Goal: Information Seeking & Learning: Learn about a topic

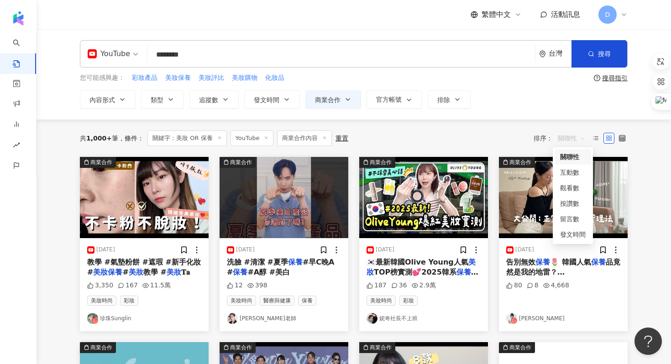
click at [569, 136] on span "關聯性" at bounding box center [571, 138] width 27 height 15
click at [570, 183] on div "觀看數" at bounding box center [573, 188] width 26 height 10
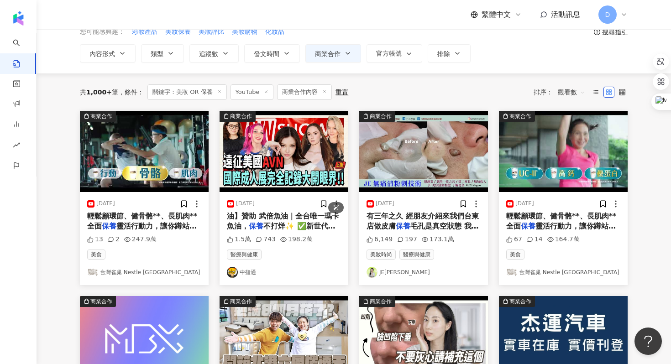
scroll to position [20, 0]
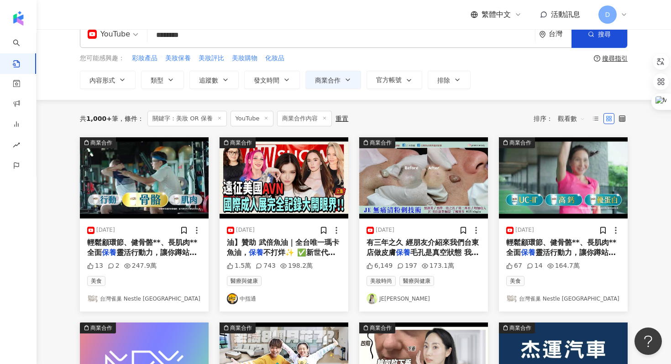
drag, startPoint x: 201, startPoint y: 34, endPoint x: 169, endPoint y: 35, distance: 32.4
click at [169, 35] on input "********" at bounding box center [341, 35] width 380 height 20
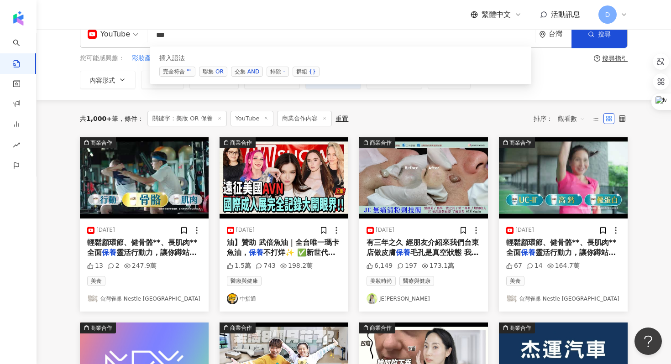
click at [208, 70] on span "聯集 OR" at bounding box center [213, 72] width 28 height 10
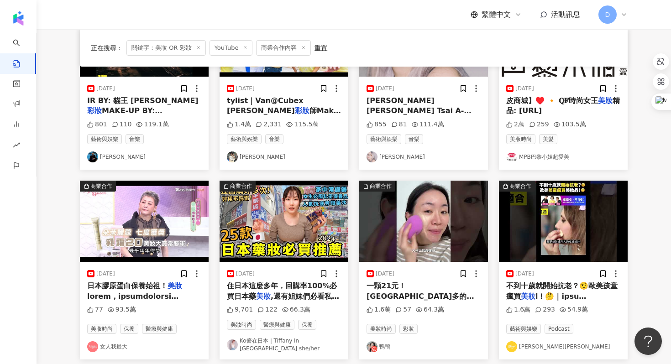
scroll to position [514, 0]
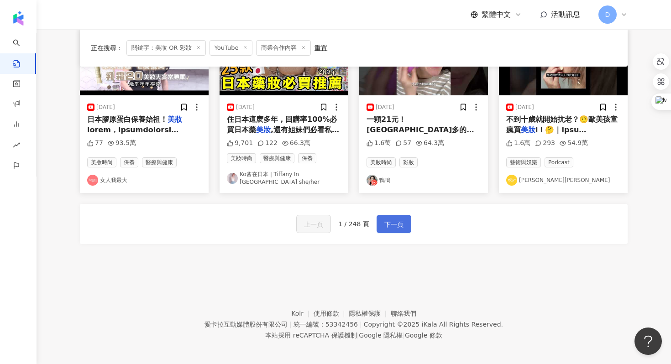
click at [396, 223] on span "下一頁" at bounding box center [393, 224] width 19 height 11
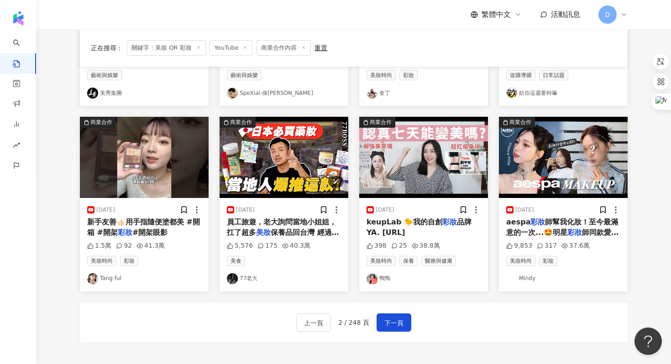
scroll to position [418, 0]
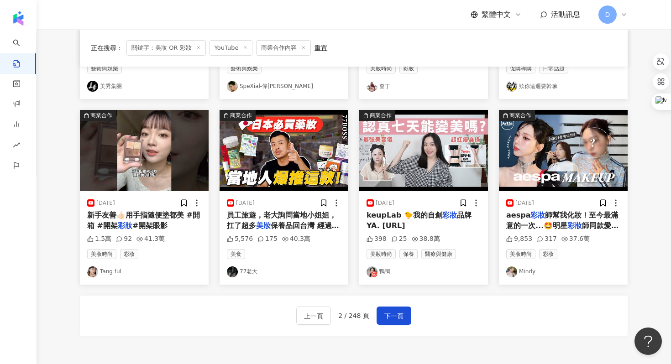
click at [416, 212] on span "keupLab 🐤我的自創" at bounding box center [405, 215] width 76 height 9
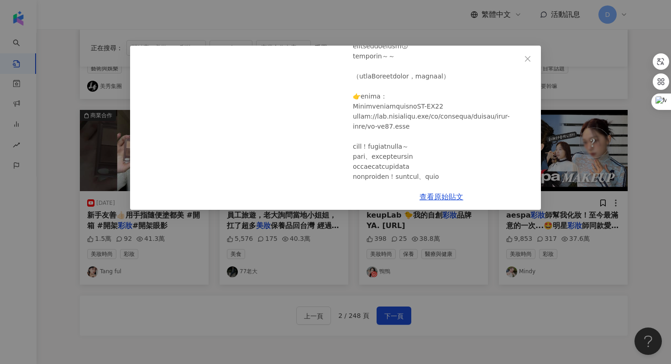
scroll to position [0, 0]
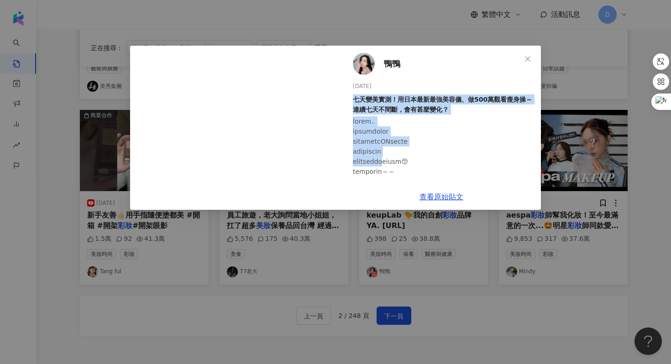
drag, startPoint x: 351, startPoint y: 99, endPoint x: 408, endPoint y: 162, distance: 84.3
click at [408, 162] on div "鴨鴨 [DATE] 七天變美實測！用日本最新最強美容儀、做500萬觀看瘦身操～連續七天不間斷，會有甚麼變化？ 398 25 38.8萬" at bounding box center [441, 115] width 199 height 138
click at [408, 162] on div at bounding box center [443, 322] width 181 height 412
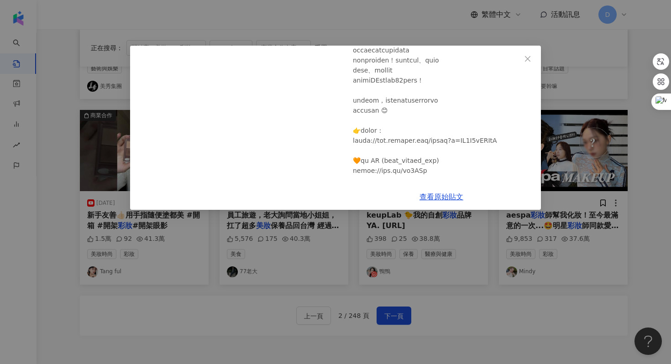
scroll to position [358, 0]
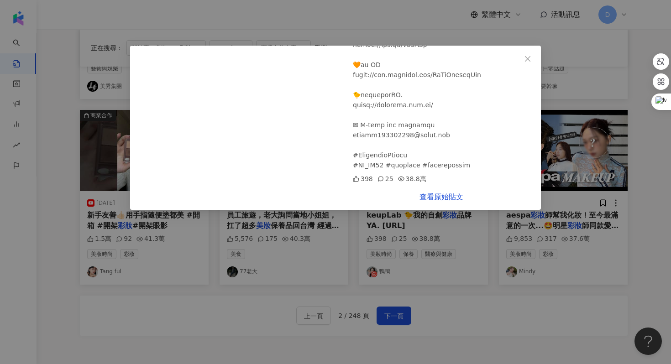
click at [618, 223] on div "鴨鴨 [DATE] 七天變美實測！用日本最新最強美容儀、做500萬觀看瘦身操～連續七天不間斷，會有甚麼變化？ 398 25 38.8萬 查看原始貼文" at bounding box center [335, 182] width 671 height 364
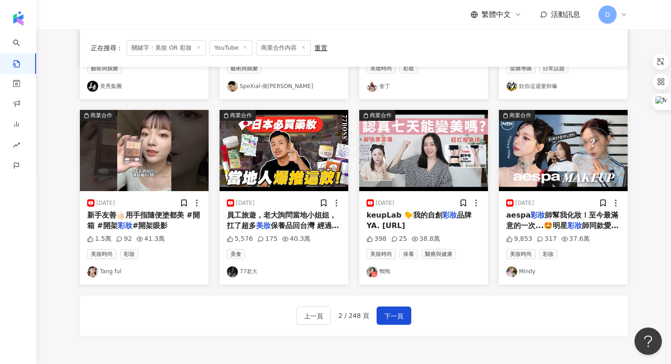
click at [567, 227] on mark "彩妝" at bounding box center [574, 225] width 15 height 9
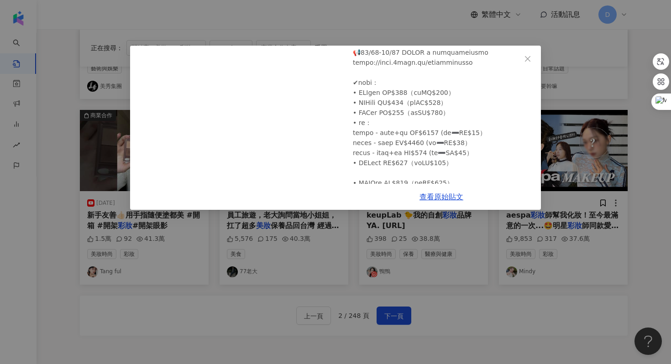
scroll to position [376, 0]
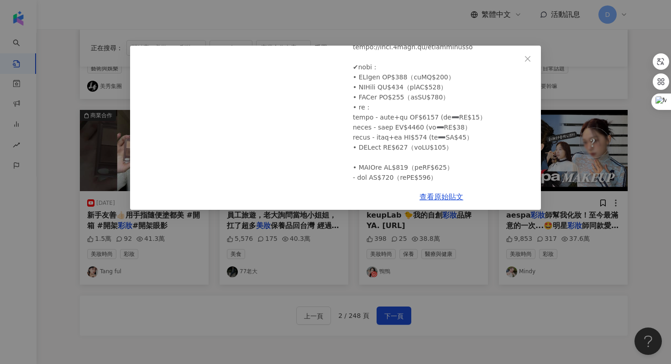
click at [594, 134] on div "Mindy [DATE] aespa彩妝師幫我化妝！至今最滿意的一次...🤩明星彩妝師同款愛用好物大公開 | heyitsmindy 9,853 317 37…" at bounding box center [335, 182] width 671 height 364
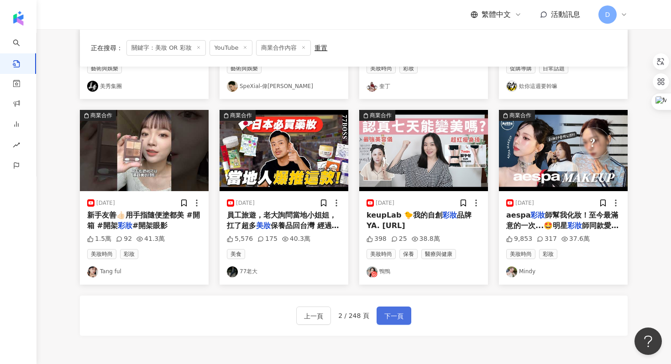
click at [389, 320] on span "下一頁" at bounding box center [393, 316] width 19 height 11
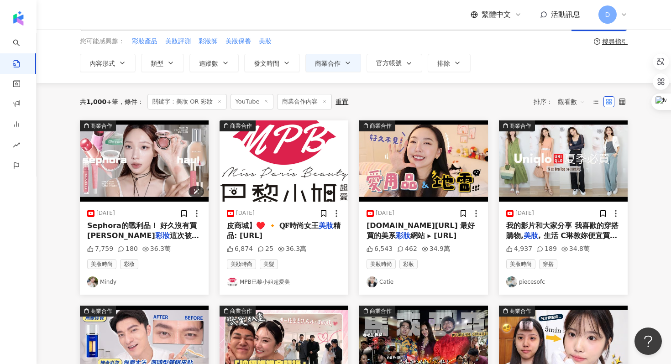
scroll to position [36, 0]
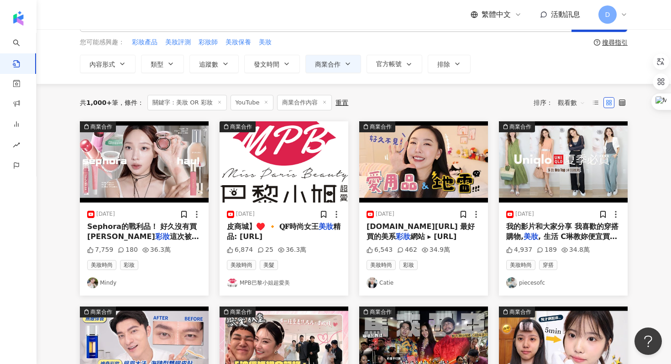
click at [165, 228] on span "Sephora的戰利品！ 好久沒有買[PERSON_NAME]" at bounding box center [142, 231] width 110 height 19
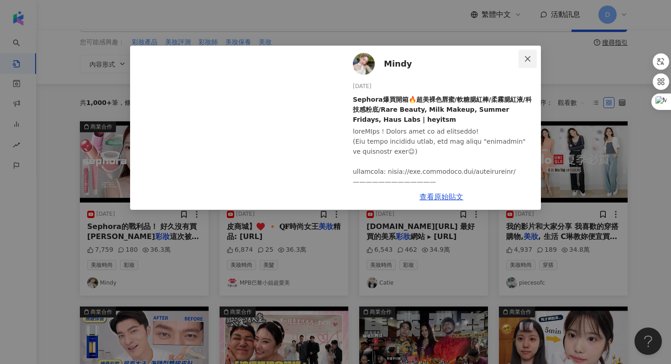
click at [526, 68] on button "Close" at bounding box center [528, 59] width 18 height 18
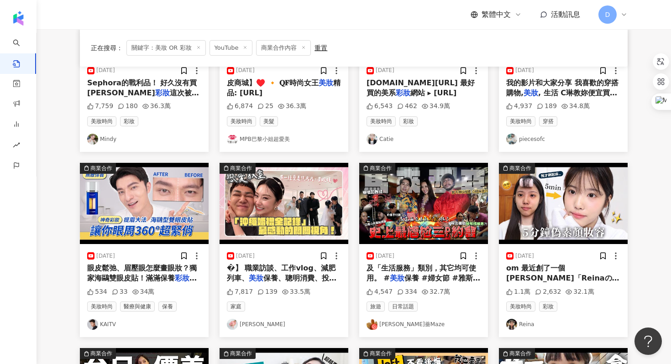
scroll to position [243, 0]
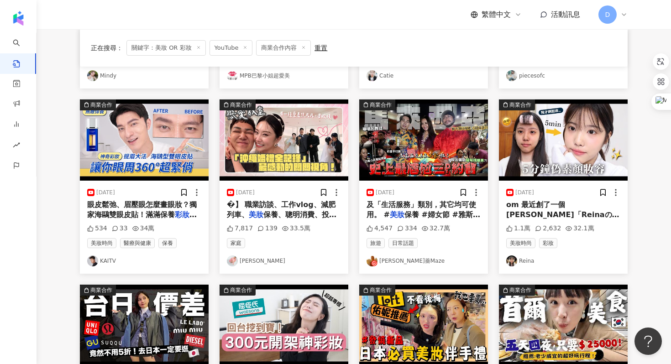
click at [546, 208] on span "om 最近創了一個[PERSON_NAME]「Reinaの" at bounding box center [562, 209] width 113 height 19
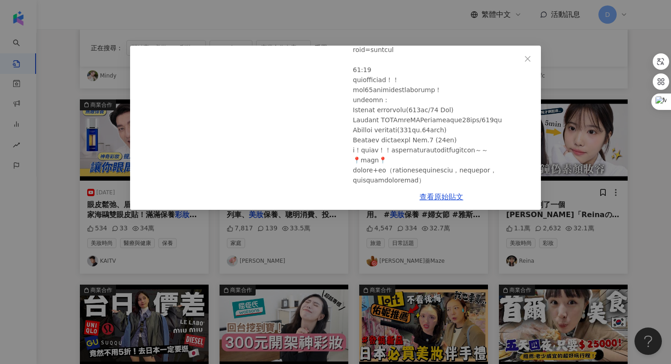
scroll to position [272, 0]
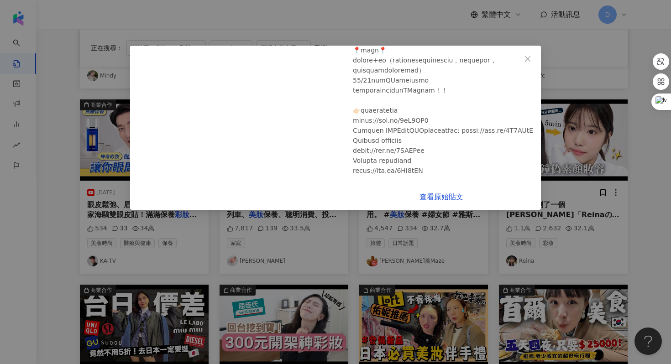
click at [601, 173] on div "Reina [DATE] 新手化妝教學/celimax棉片|化妝新手也會畫的5分鐘偽素顏妝容！我剛起床就長這樣啊？#celimax 1.1萬 2,632 32…" at bounding box center [335, 182] width 671 height 364
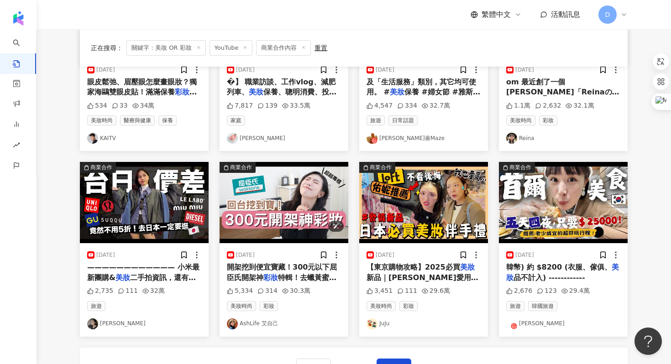
scroll to position [447, 0]
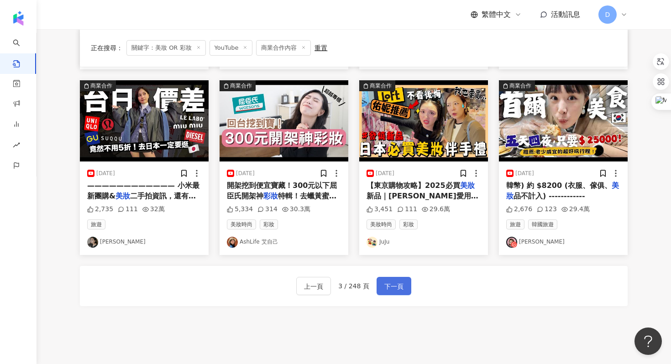
click at [384, 282] on span "下一頁" at bounding box center [393, 286] width 19 height 11
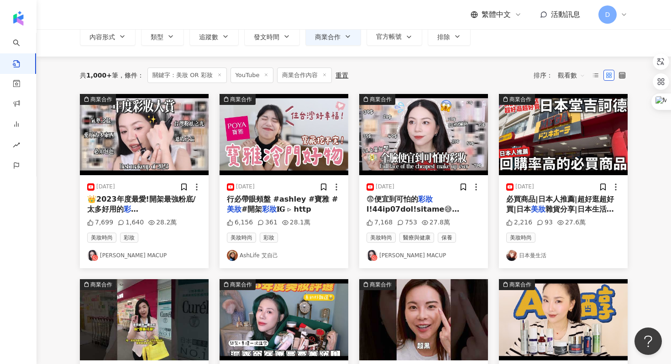
scroll to position [75, 0]
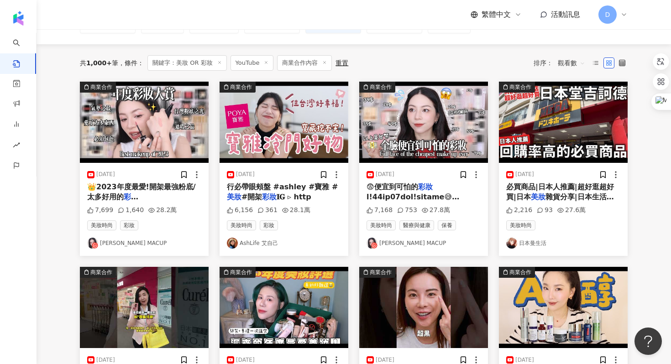
click at [564, 200] on span "雜貨分享|日本生活折價優惠 htt" at bounding box center [560, 202] width 108 height 19
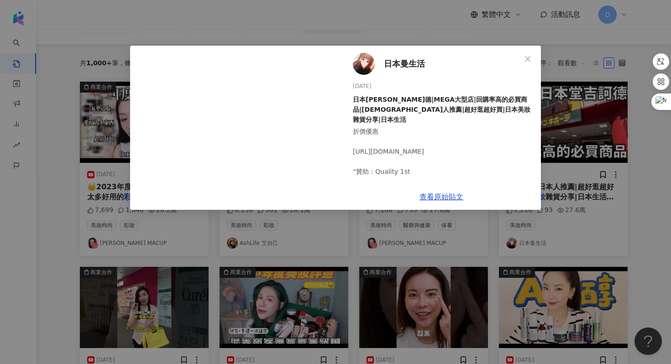
scroll to position [16, 0]
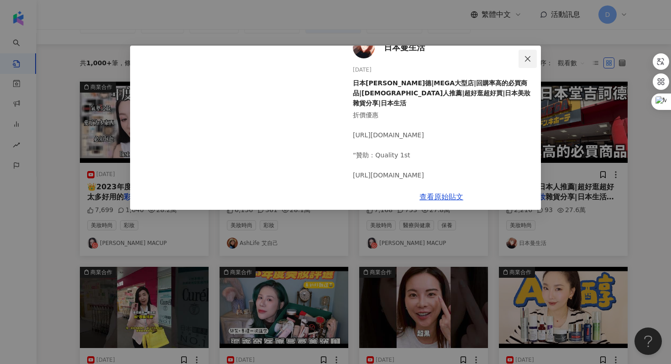
click at [531, 57] on span "Close" at bounding box center [528, 58] width 18 height 7
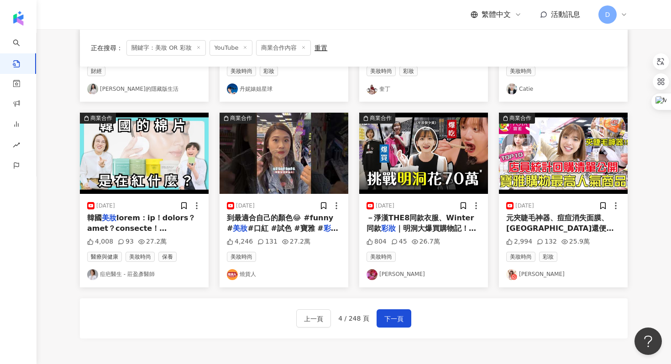
scroll to position [436, 0]
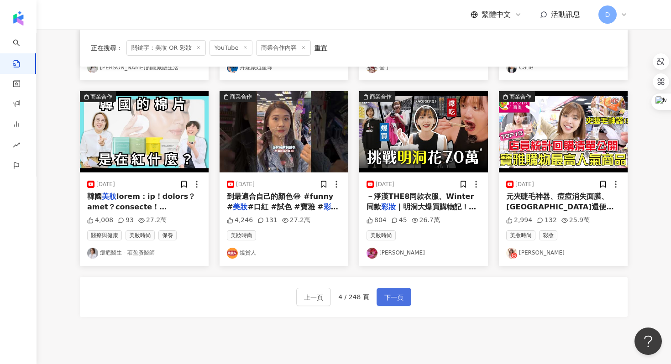
click at [386, 301] on span "下一頁" at bounding box center [393, 297] width 19 height 11
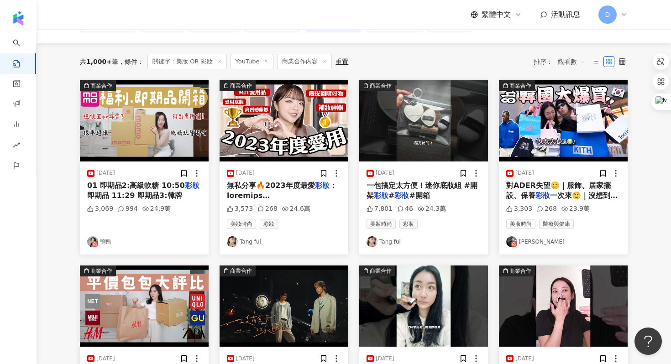
scroll to position [0, 0]
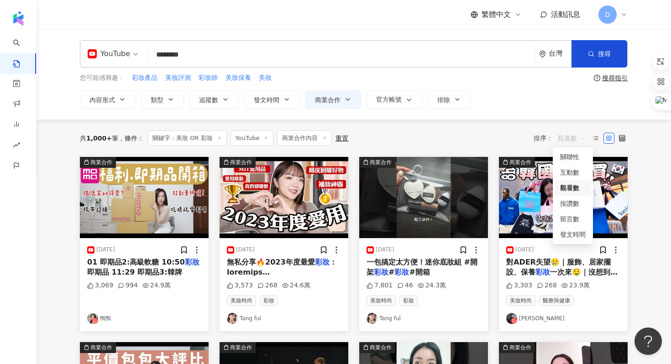
click at [576, 141] on span "觀看數" at bounding box center [571, 138] width 27 height 15
click at [565, 189] on div "觀看數" at bounding box center [573, 188] width 26 height 10
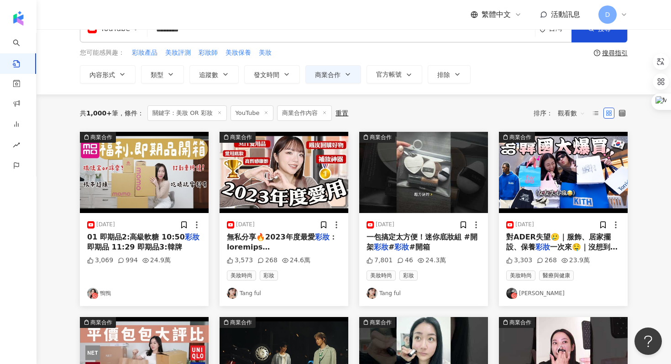
scroll to position [31, 0]
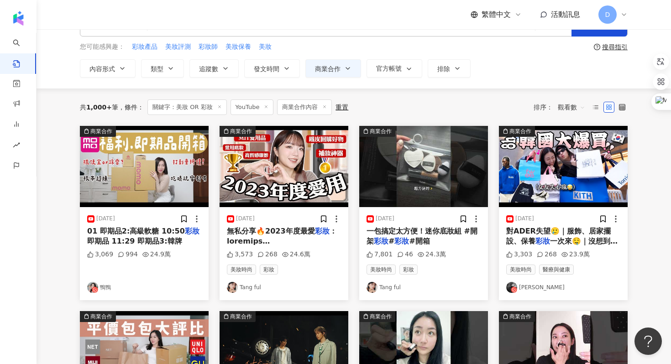
click at [353, 127] on div "商業合作 [DATE] 無私分享🔥2023年度最愛 彩妝 3,573 268 24.6萬 美妝時尚 彩妝 Tang ful" at bounding box center [284, 213] width 140 height 174
click at [356, 153] on div "商業合作 [DATE] 一包搞定太方便！迷你底妝組 #開架 彩妝 # 彩妝 #開箱 7,801 46 24.3萬 美妝時尚 彩妝 Tang ful" at bounding box center [424, 213] width 140 height 174
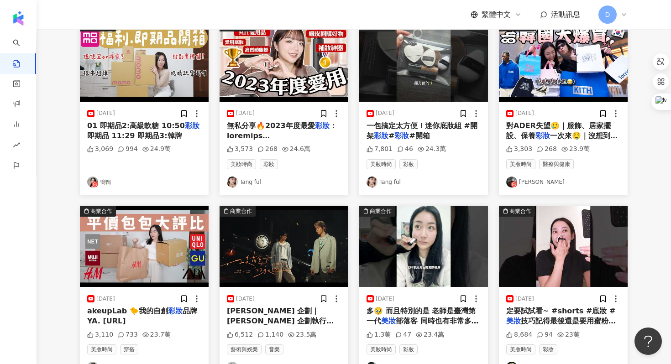
scroll to position [137, 0]
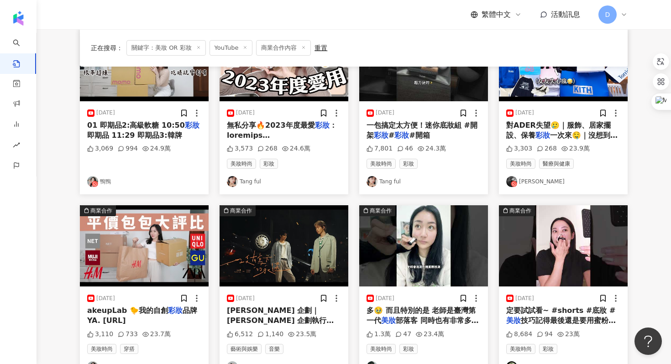
click at [355, 154] on div "商業合作 [DATE] 一包搞定太方便！迷你底妝組 #開架 彩妝 # 彩妝 #開箱 7,801 46 24.3萬 美妝時尚 彩妝 Tang ful" at bounding box center [424, 107] width 140 height 174
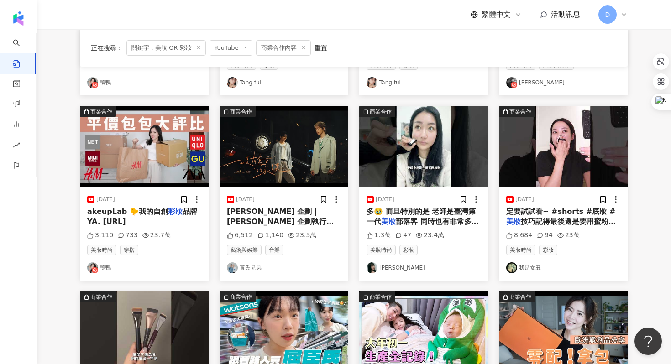
scroll to position [426, 0]
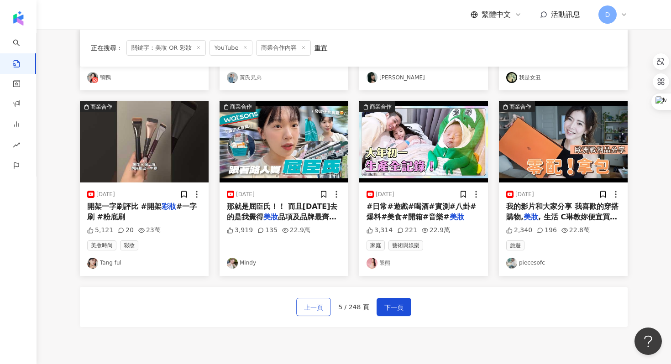
click at [309, 311] on span "上一頁" at bounding box center [313, 307] width 19 height 11
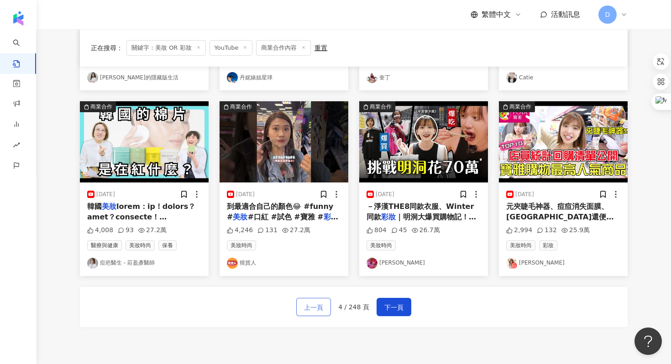
click at [309, 310] on span "上一頁" at bounding box center [313, 307] width 19 height 11
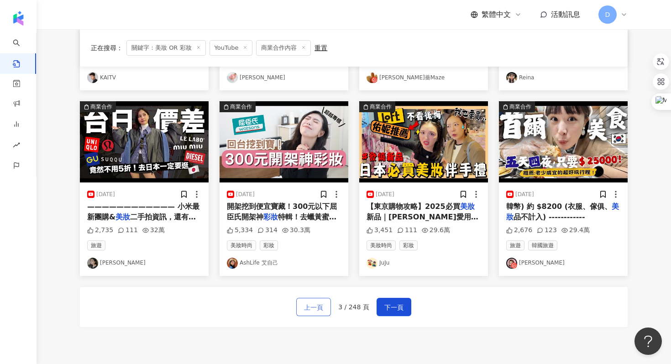
click at [310, 309] on span "上一頁" at bounding box center [313, 307] width 19 height 11
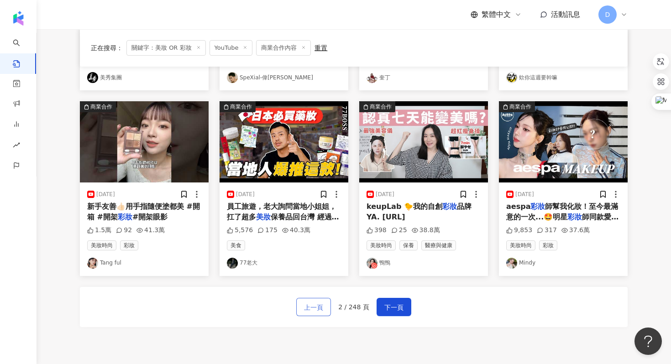
click at [310, 309] on span "上一頁" at bounding box center [313, 307] width 19 height 11
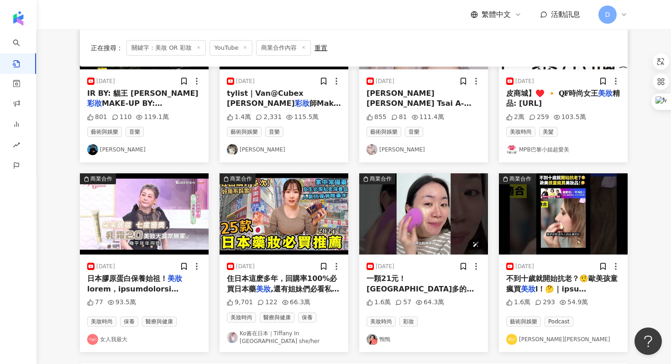
scroll to position [353, 0]
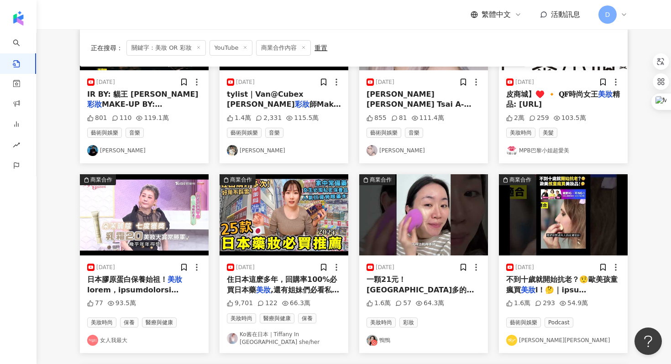
click at [176, 279] on mark "美妝" at bounding box center [175, 279] width 15 height 9
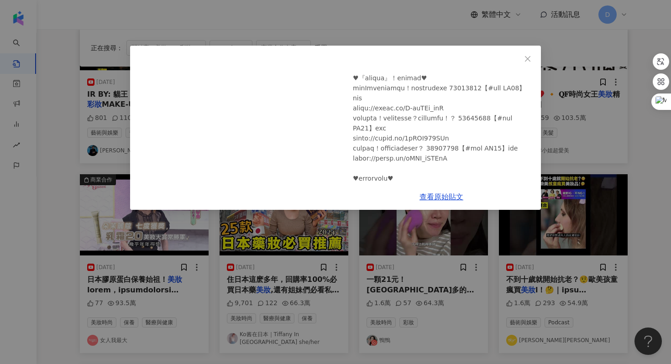
scroll to position [597, 0]
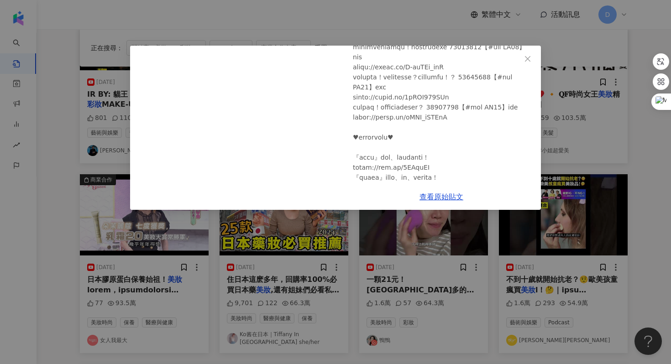
click at [556, 171] on div "女人我最大 [DATE] 日本膠原蛋白保養始祖！美妝大賞常勝軍，從肌底打造[PERSON_NAME]命肌 　女人我最大 77 93.5萬 查看原始貼文" at bounding box center [335, 182] width 671 height 364
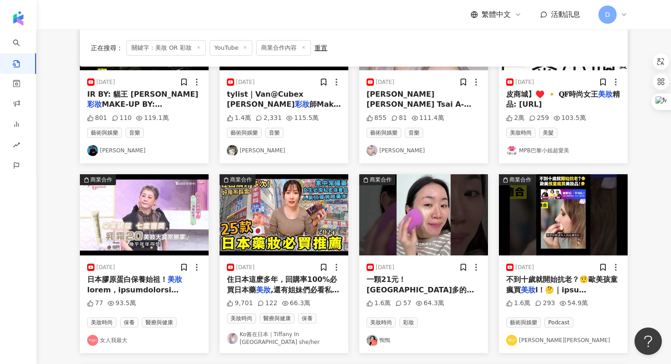
click at [399, 285] on div "一顆21元！好市多的「 美妝 蛋禮盒」真的必收耶🥳鴨鴨 IG ：yaya_makeup_lab" at bounding box center [424, 285] width 114 height 21
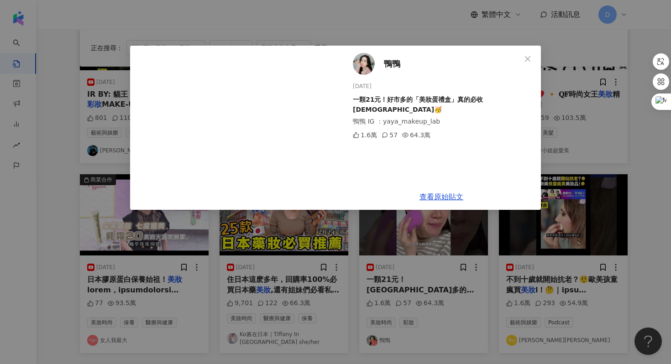
click at [582, 226] on div "鴨鴨 [DATE] 一顆21元！好市多的「美妝蛋禮盒」真的必收耶🥳 鴨鴨 IG ：yaya_makeup_lab 1.6萬 57 64.3萬 查看原始貼文" at bounding box center [335, 182] width 671 height 364
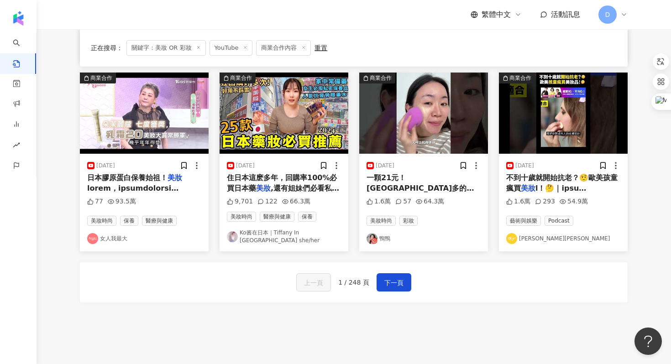
scroll to position [455, 0]
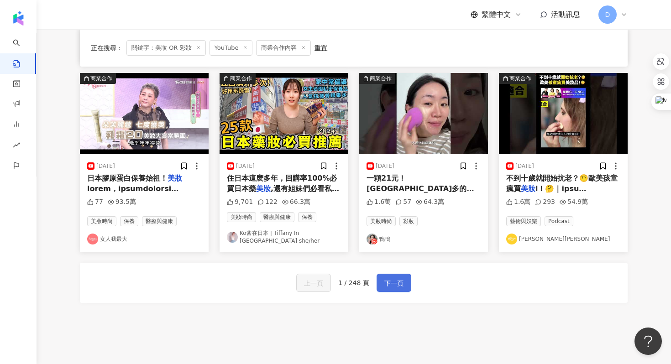
click at [385, 278] on span "下一頁" at bounding box center [393, 283] width 19 height 11
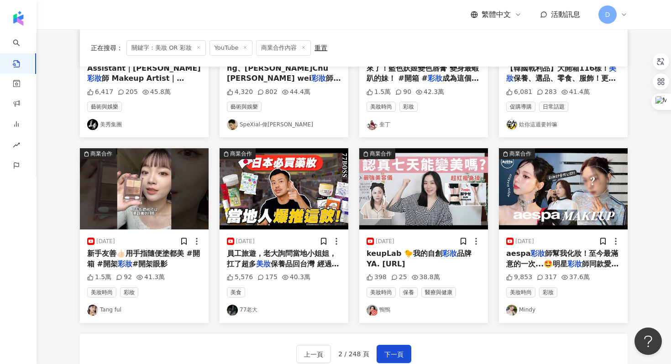
scroll to position [0, 0]
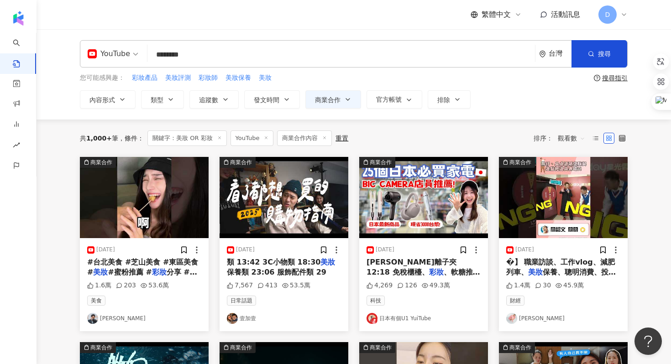
click at [258, 60] on input "********" at bounding box center [341, 55] width 380 height 20
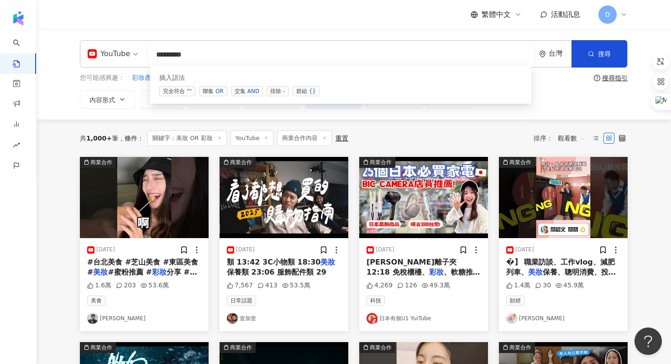
click at [213, 91] on span "聯集 OR" at bounding box center [213, 91] width 28 height 10
click at [212, 91] on span "聯集 OR" at bounding box center [213, 91] width 28 height 10
click at [213, 92] on span "聯集 OR" at bounding box center [213, 91] width 28 height 10
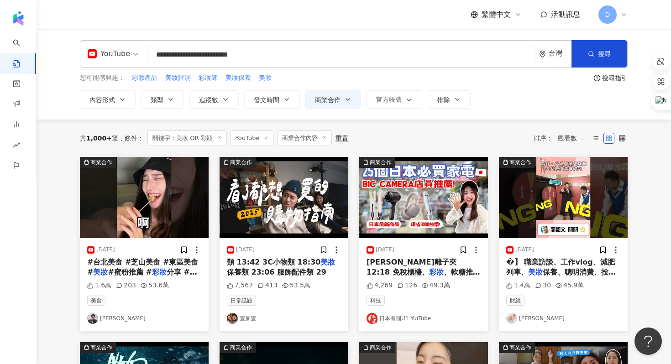
type input "**********"
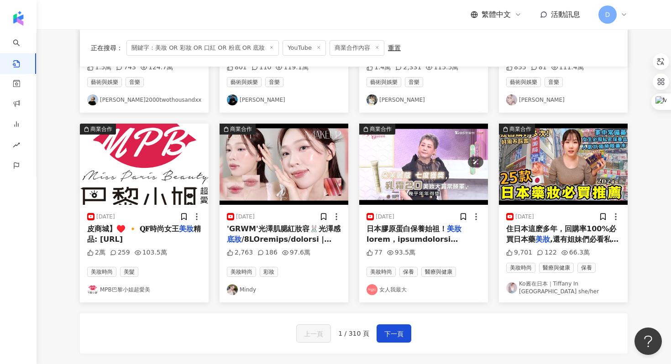
scroll to position [436, 0]
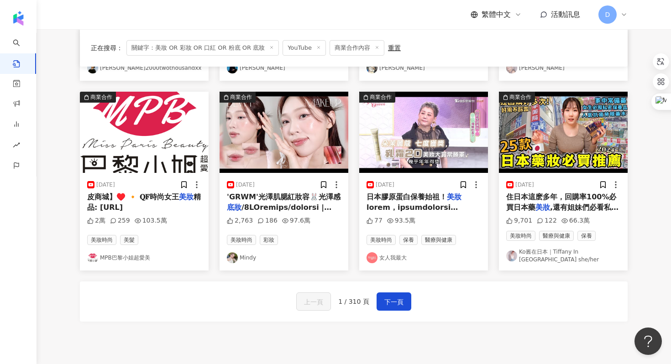
click at [276, 196] on span "'GRWM'光澤肌腮紅妝容🐰光澤感" at bounding box center [284, 197] width 114 height 9
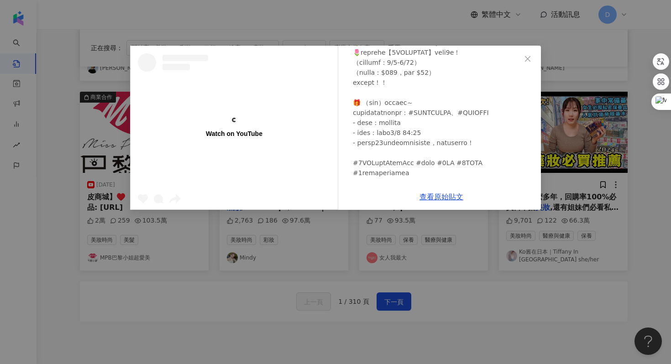
scroll to position [201, 0]
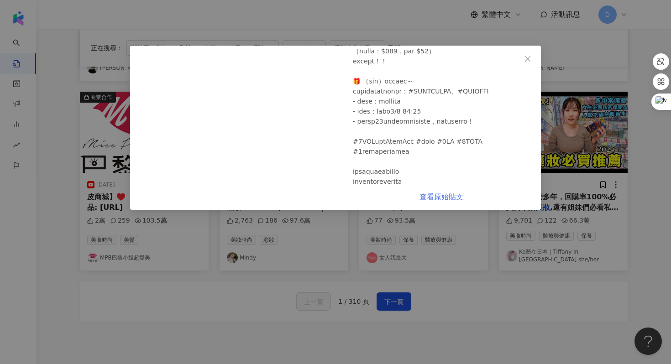
click at [443, 199] on link "查看原始貼文" at bounding box center [441, 197] width 44 height 9
click at [502, 256] on div "Mindy [DATE] 'GRWM'光澤肌腮紅妝容🐰光澤感底妝/3CE水滴唇釉試色/霜狀腮紅怎麼用 | heyitsmindy 2,763 186 97.6…" at bounding box center [335, 182] width 671 height 364
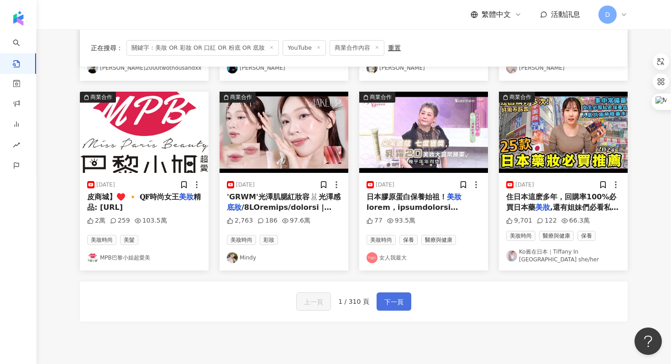
click at [388, 297] on span "下一頁" at bounding box center [393, 302] width 19 height 11
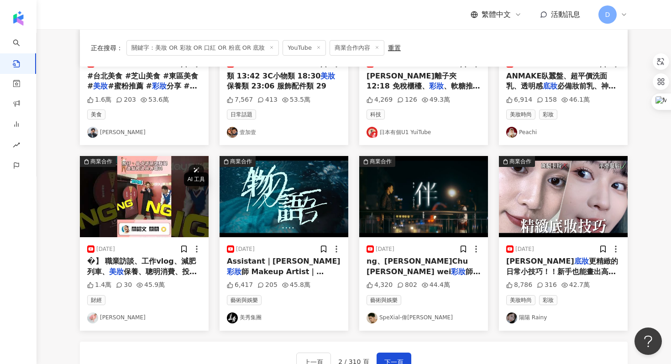
scroll to position [484, 0]
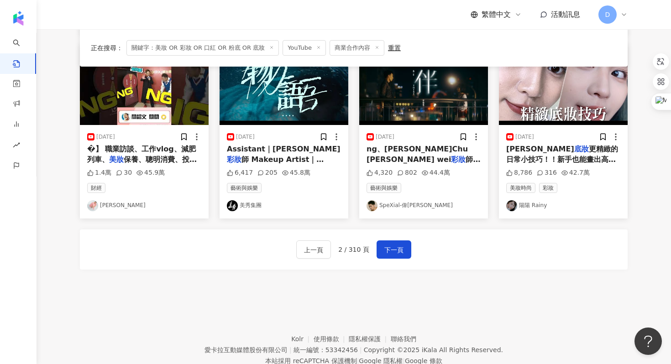
click at [586, 151] on span "更精緻的日常小技巧！！新手也能畫出高級又柔焦的霧面" at bounding box center [562, 159] width 112 height 29
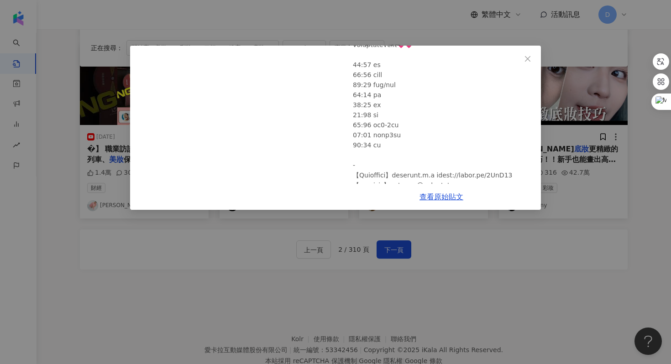
scroll to position [299, 0]
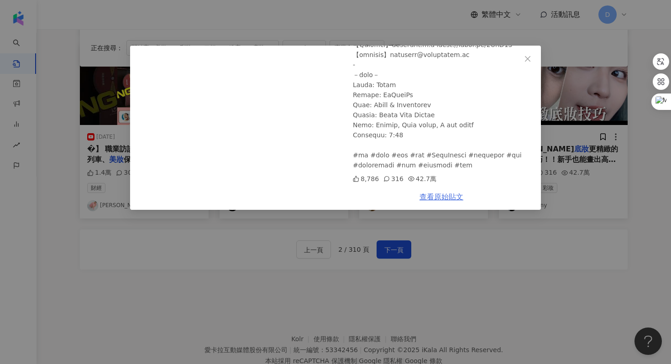
click at [440, 198] on link "查看原始貼文" at bounding box center [441, 197] width 44 height 9
click at [524, 54] on button "Close" at bounding box center [528, 59] width 18 height 18
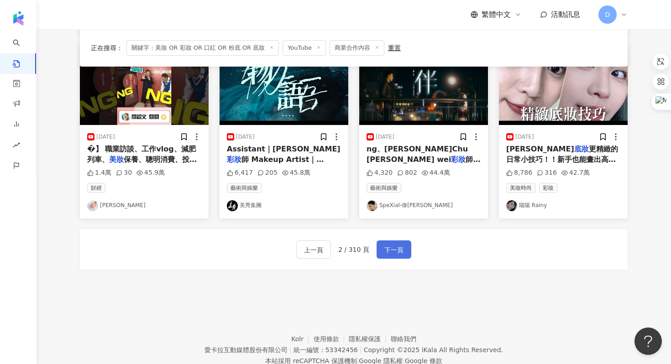
click at [397, 249] on span "下一頁" at bounding box center [393, 250] width 19 height 11
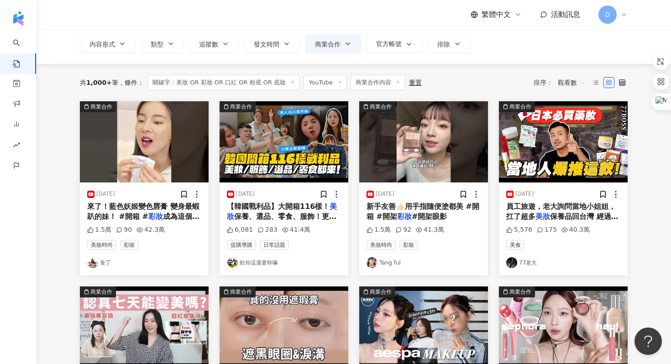
scroll to position [0, 0]
